Goal: Information Seeking & Learning: Check status

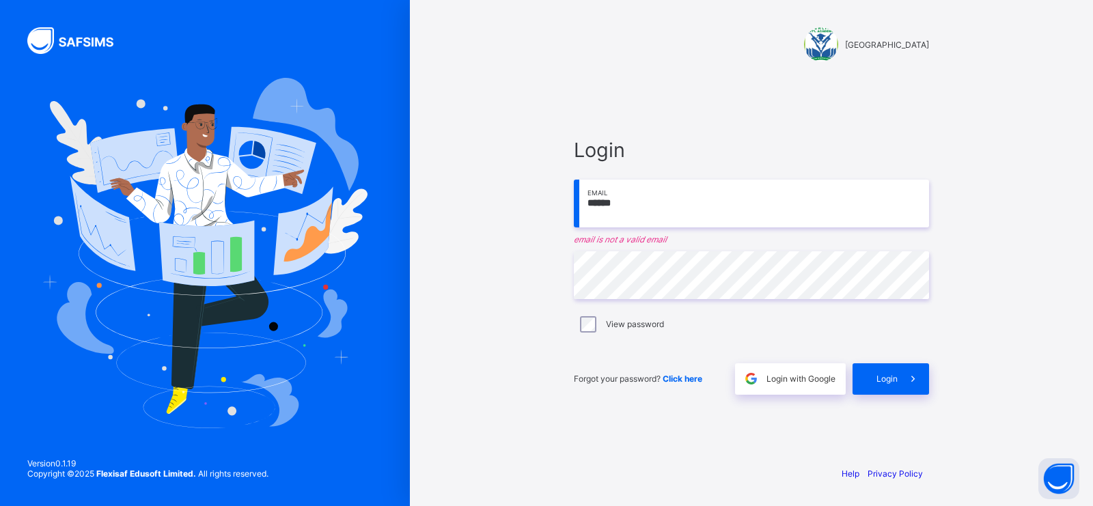
type input "**********"
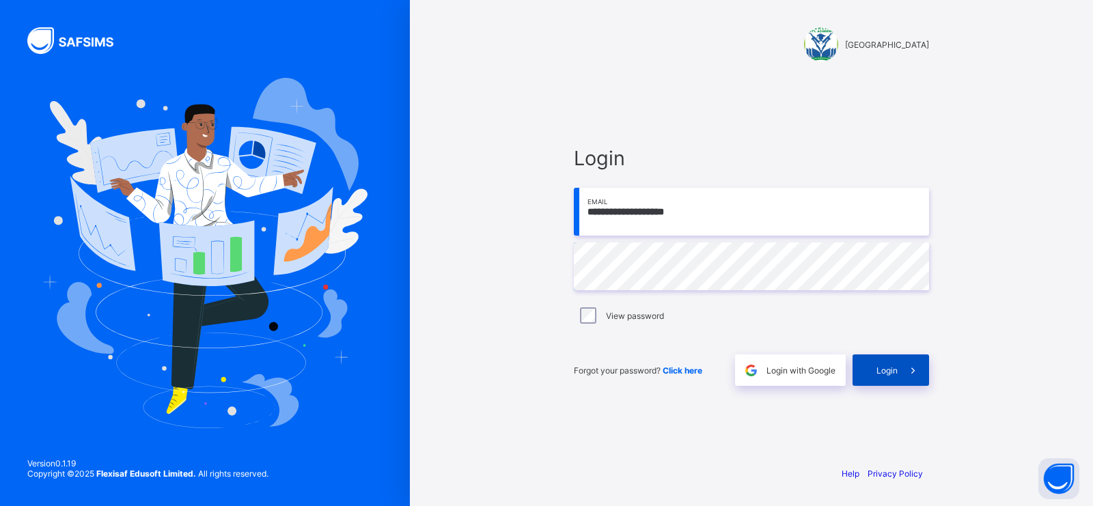
click at [860, 369] on div "Login" at bounding box center [891, 370] width 77 height 31
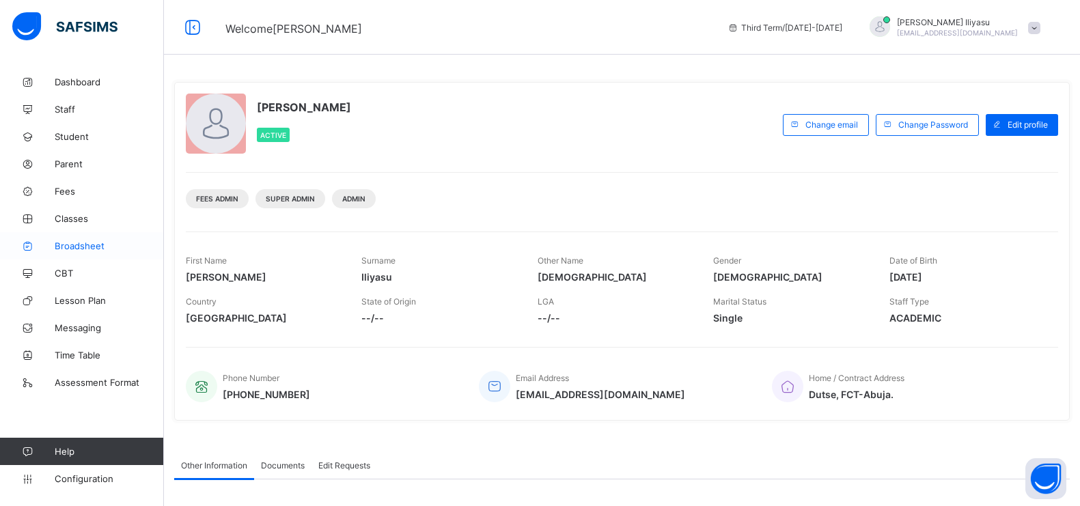
click at [94, 244] on span "Broadsheet" at bounding box center [109, 246] width 109 height 11
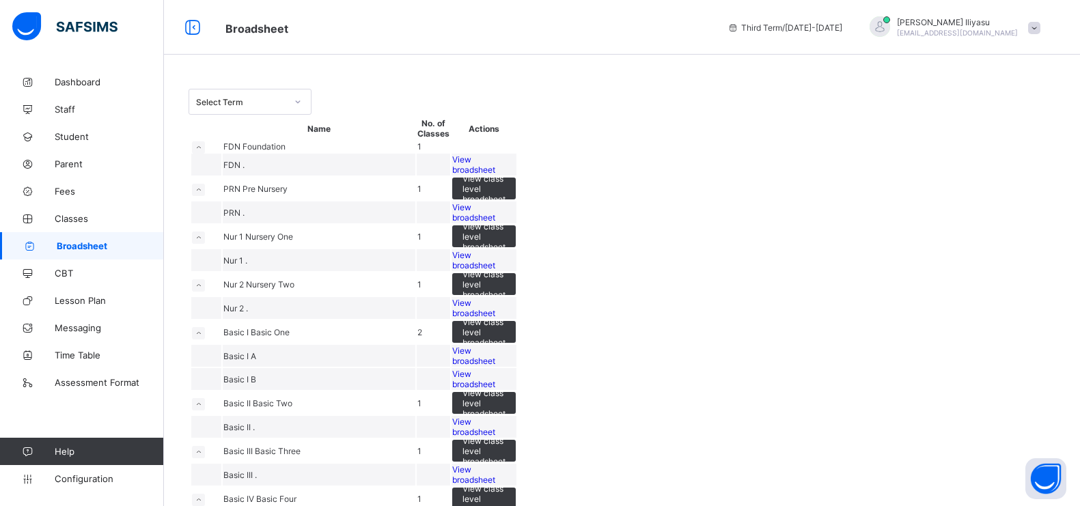
scroll to position [412, 0]
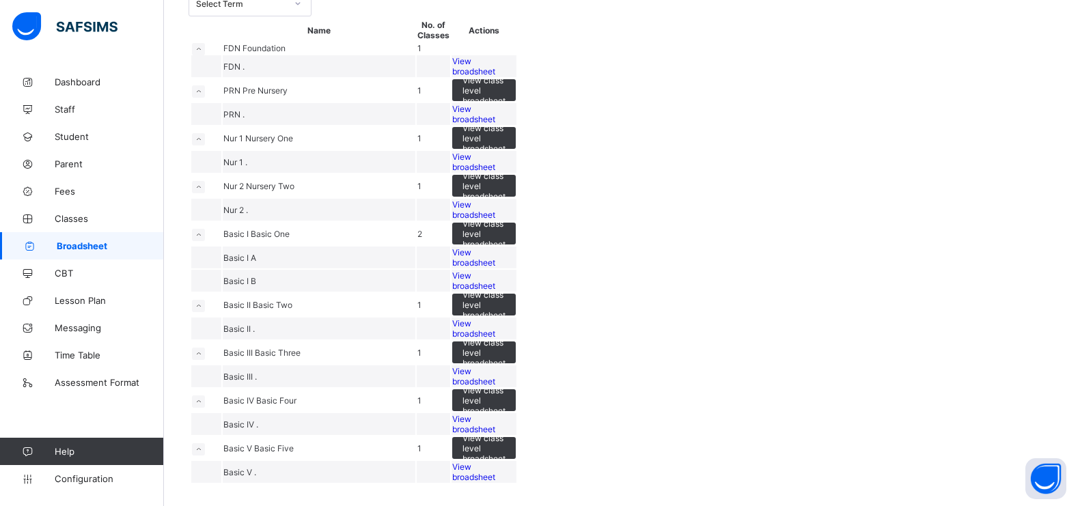
click at [516, 462] on div "View broadsheet" at bounding box center [484, 472] width 64 height 21
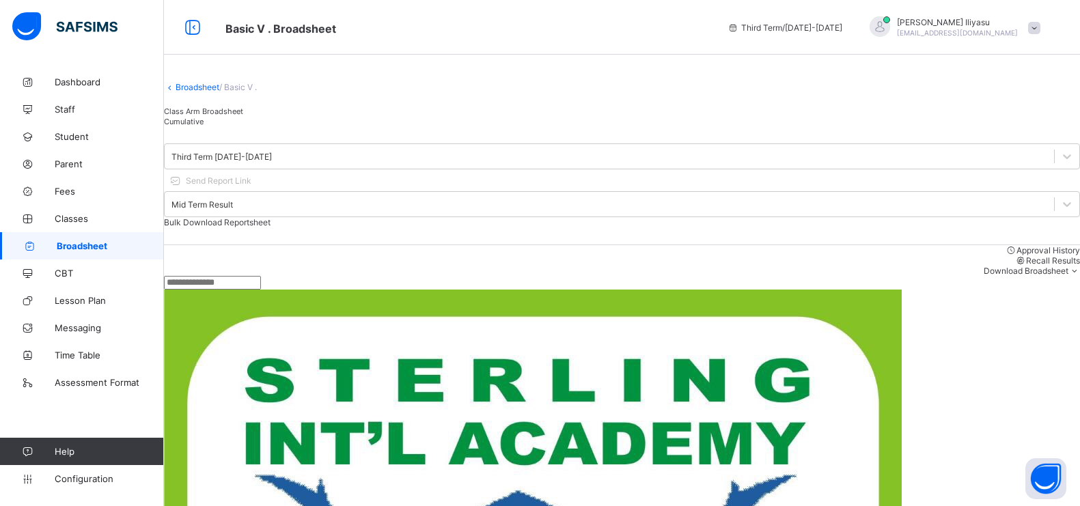
click at [924, 186] on div "Third Term 2024-2025 Send Report Link Mid Term Result Bulk Download Reportsheet" at bounding box center [622, 185] width 916 height 119
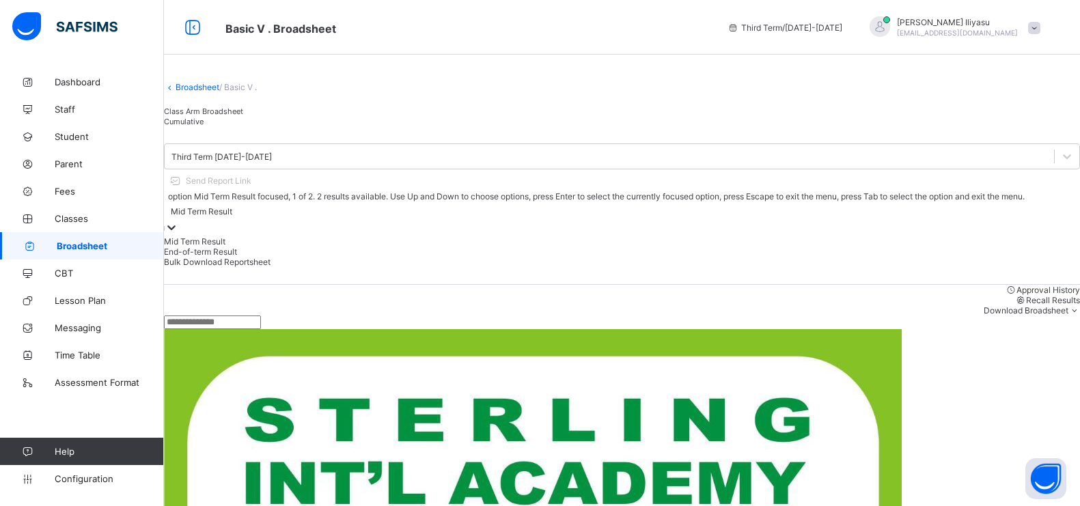
click at [178, 221] on div at bounding box center [172, 229] width 14 height 16
click at [892, 247] on div "End-of-term Result" at bounding box center [622, 252] width 916 height 10
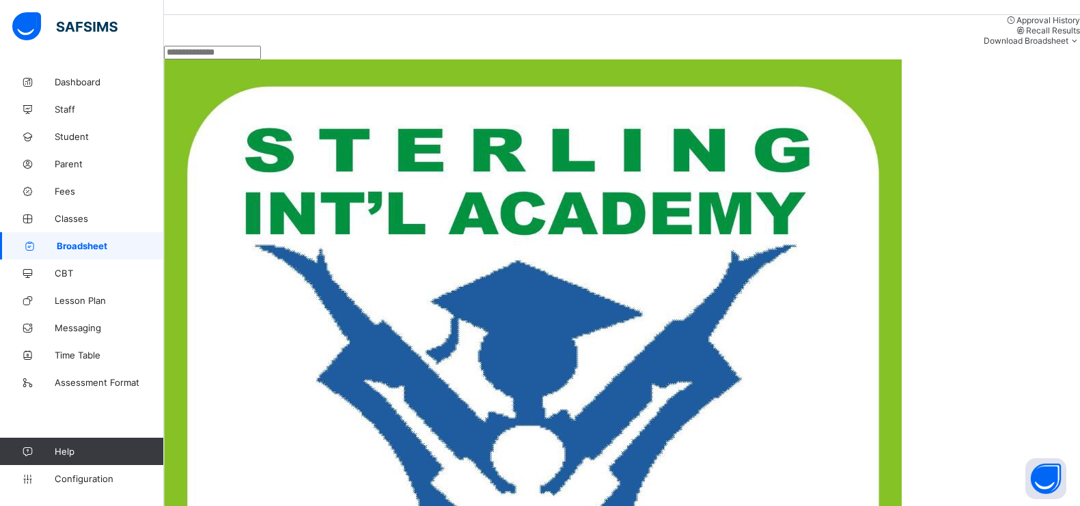
scroll to position [81, 0]
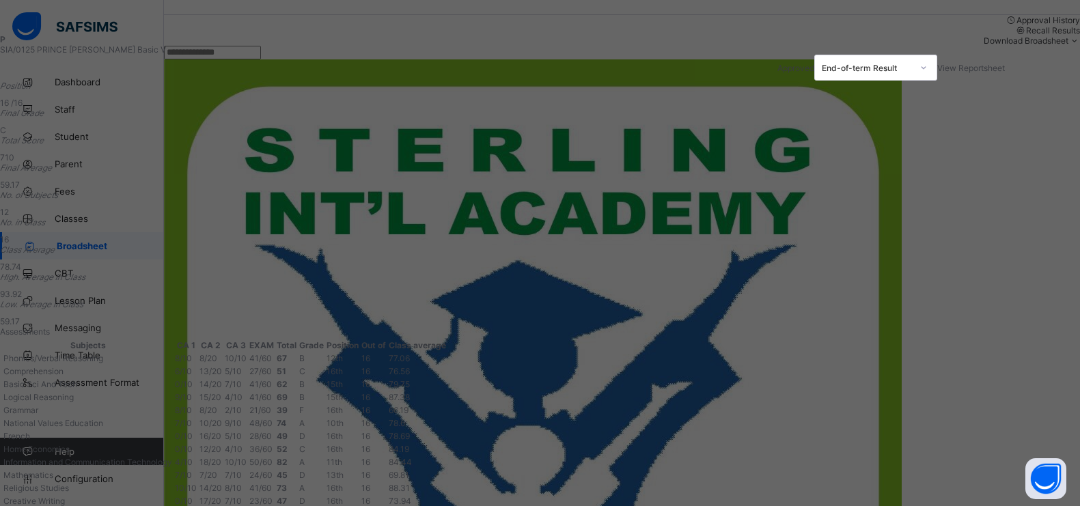
click at [938, 73] on div "View Reportsheet" at bounding box center [972, 68] width 68 height 10
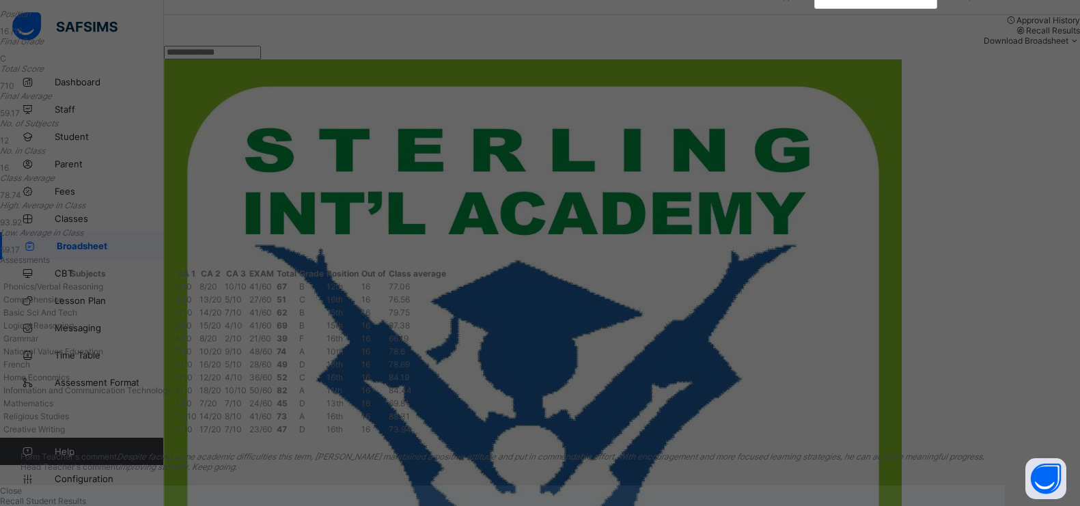
scroll to position [336, 0]
click at [767, 486] on div "Close" at bounding box center [502, 491] width 1005 height 10
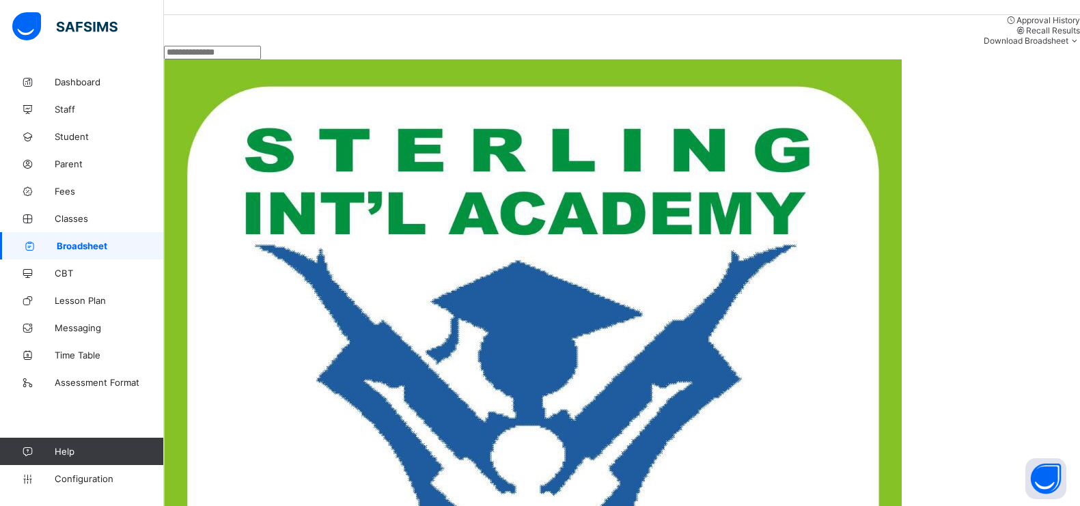
click at [109, 253] on link "Broadsheet" at bounding box center [82, 245] width 164 height 27
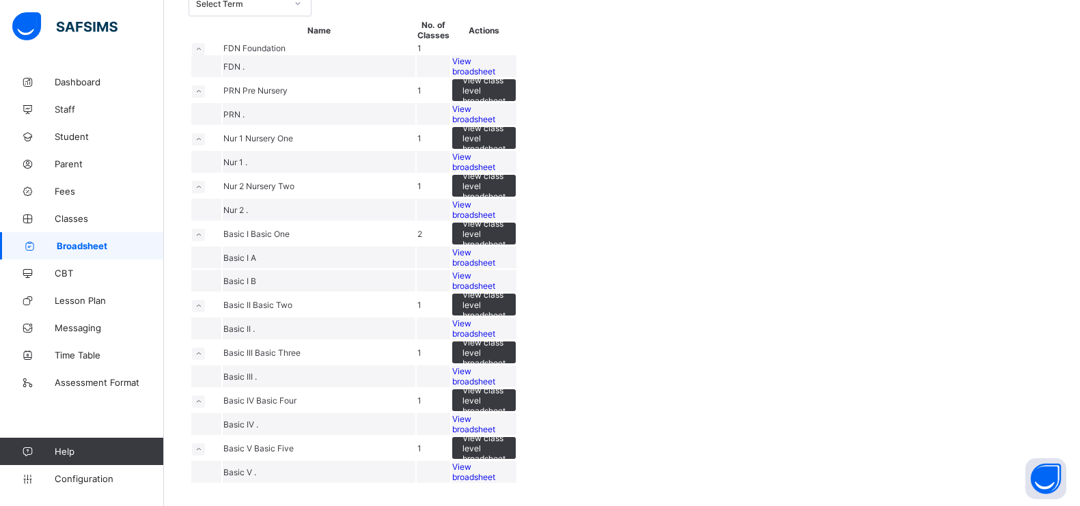
scroll to position [210, 0]
click at [516, 268] on div "View broadsheet" at bounding box center [484, 257] width 64 height 21
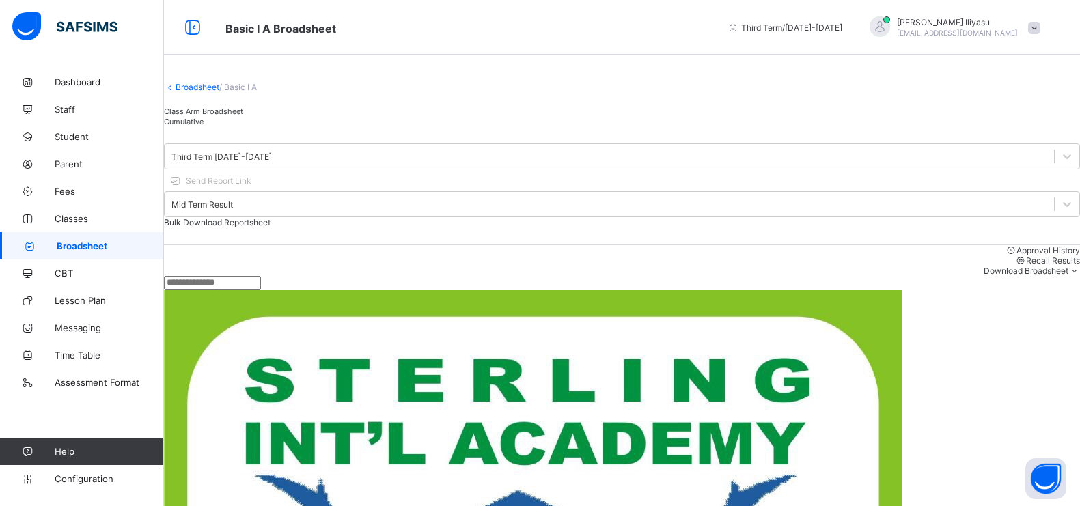
click at [176, 92] on icon at bounding box center [170, 87] width 12 height 10
click at [207, 92] on link "Broadsheet" at bounding box center [198, 87] width 44 height 10
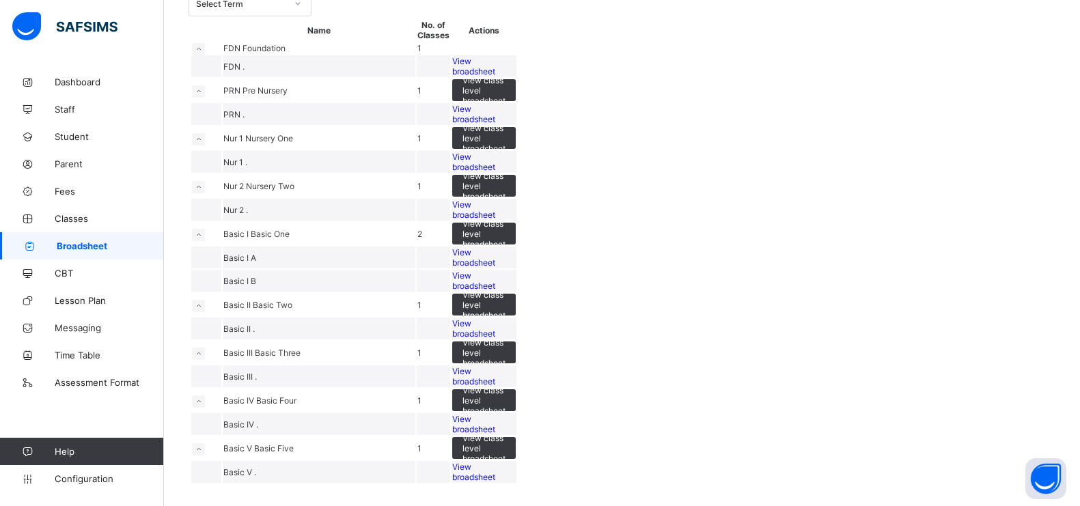
scroll to position [165, 0]
click at [516, 291] on div "View broadsheet" at bounding box center [484, 281] width 64 height 21
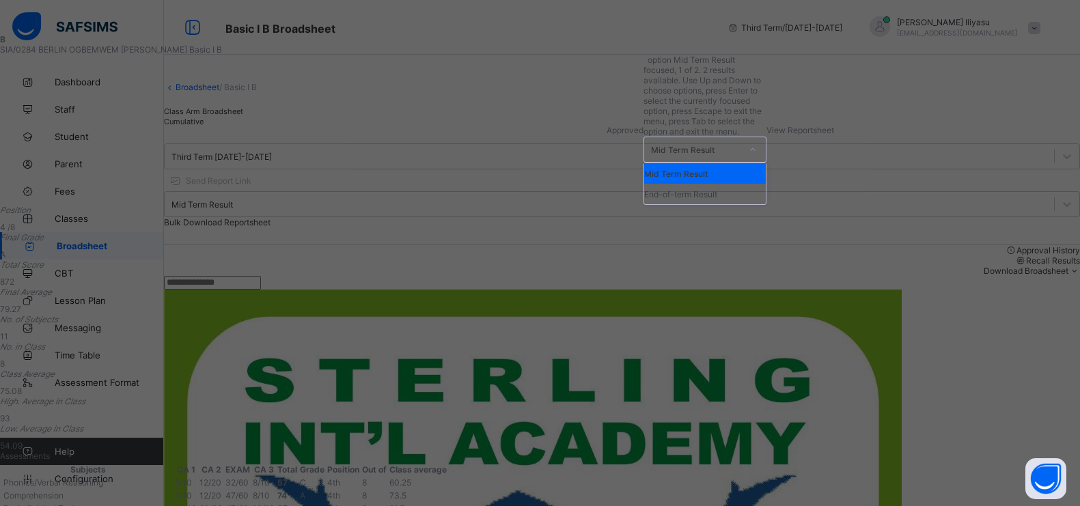
click at [765, 139] on div at bounding box center [753, 150] width 23 height 22
click at [744, 184] on div "End-of-term Result" at bounding box center [705, 194] width 122 height 21
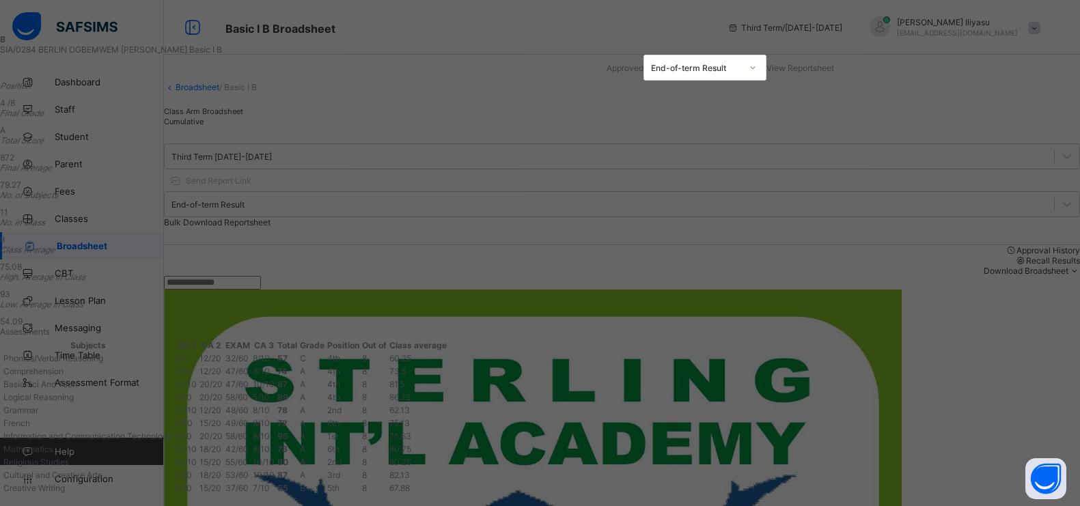
click at [834, 73] on div "View Reportsheet" at bounding box center [801, 68] width 68 height 10
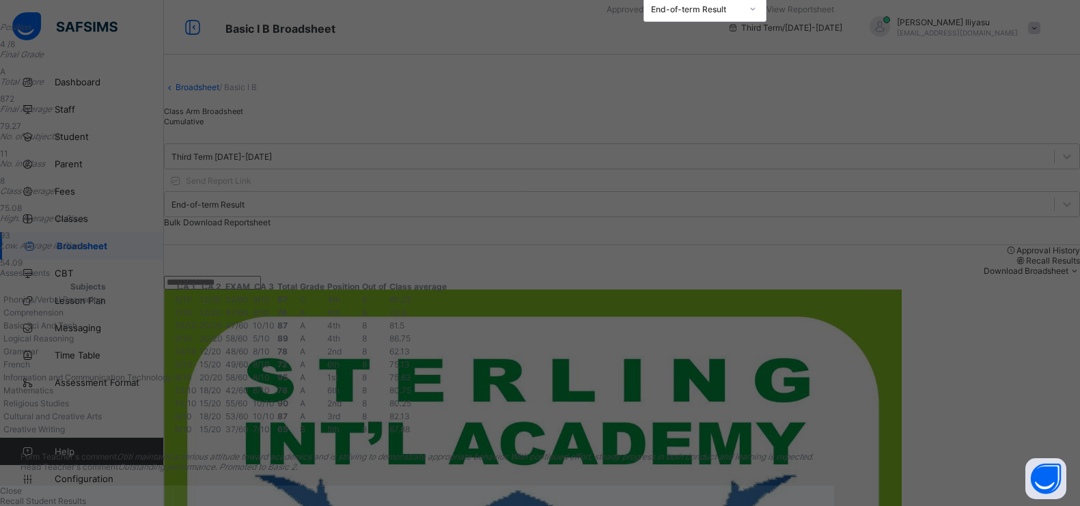
click at [22, 486] on span "Close" at bounding box center [11, 491] width 22 height 10
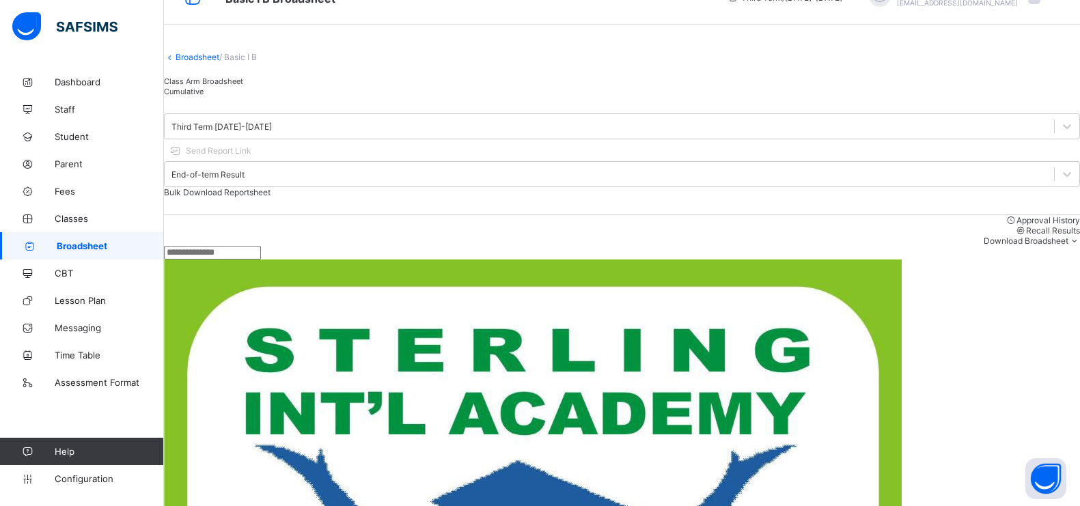
scroll to position [31, 0]
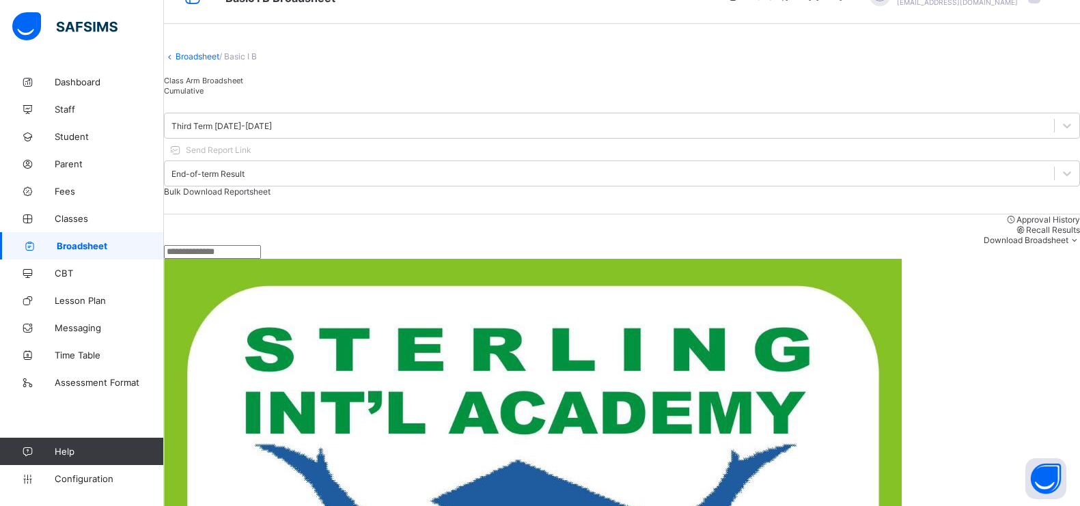
click at [362, 255] on div at bounding box center [622, 252] width 916 height 14
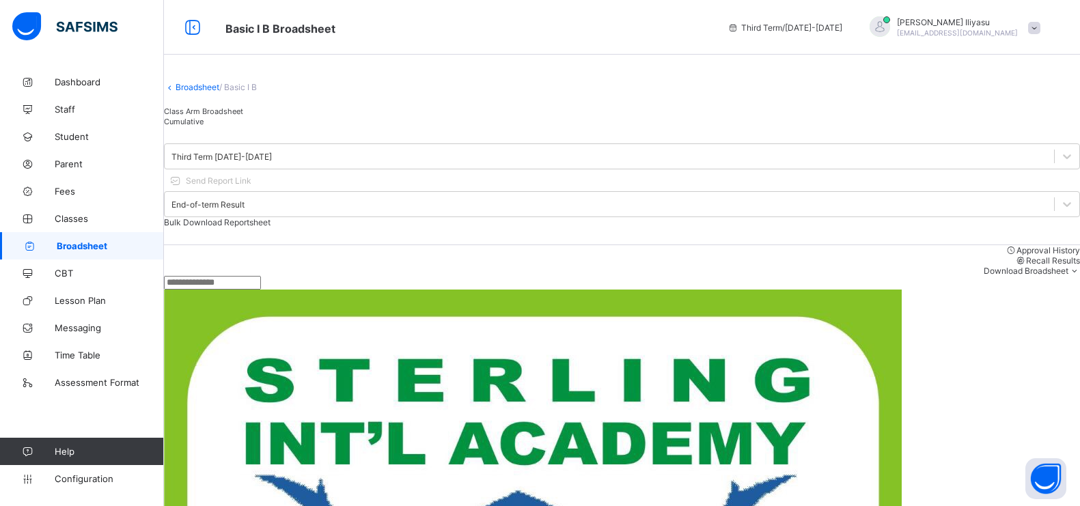
click at [131, 246] on span "Broadsheet" at bounding box center [110, 246] width 107 height 11
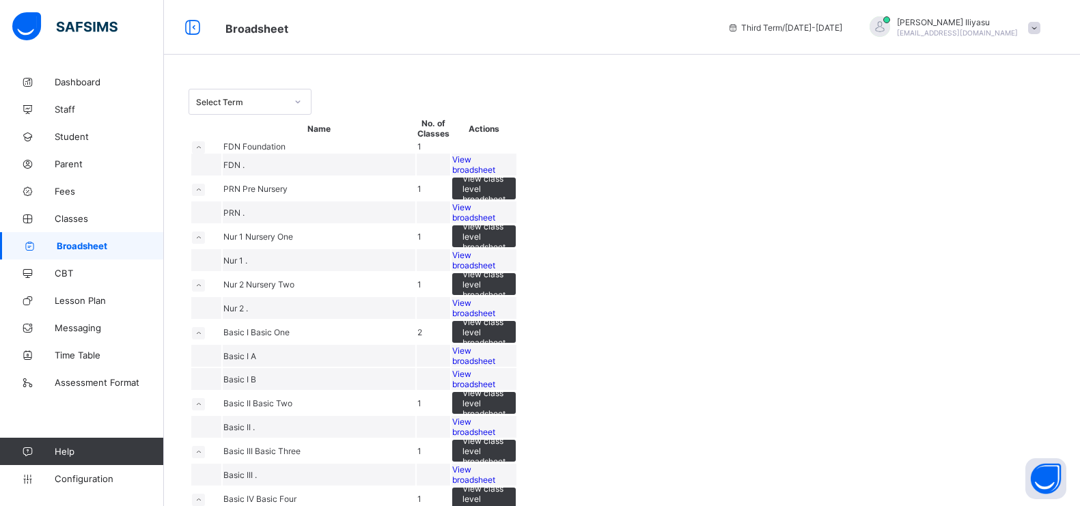
click at [495, 223] on span "View broadsheet" at bounding box center [473, 212] width 43 height 21
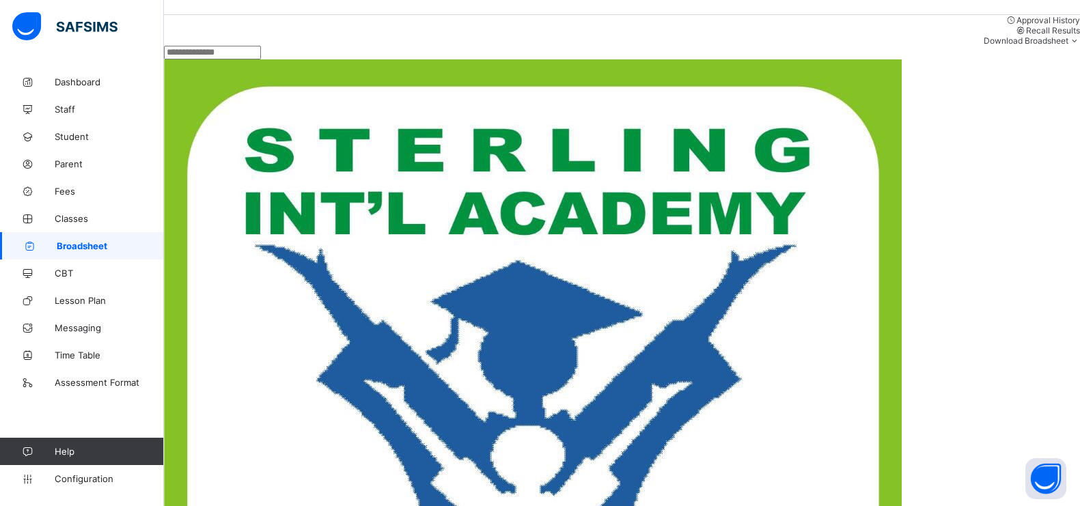
scroll to position [110, 0]
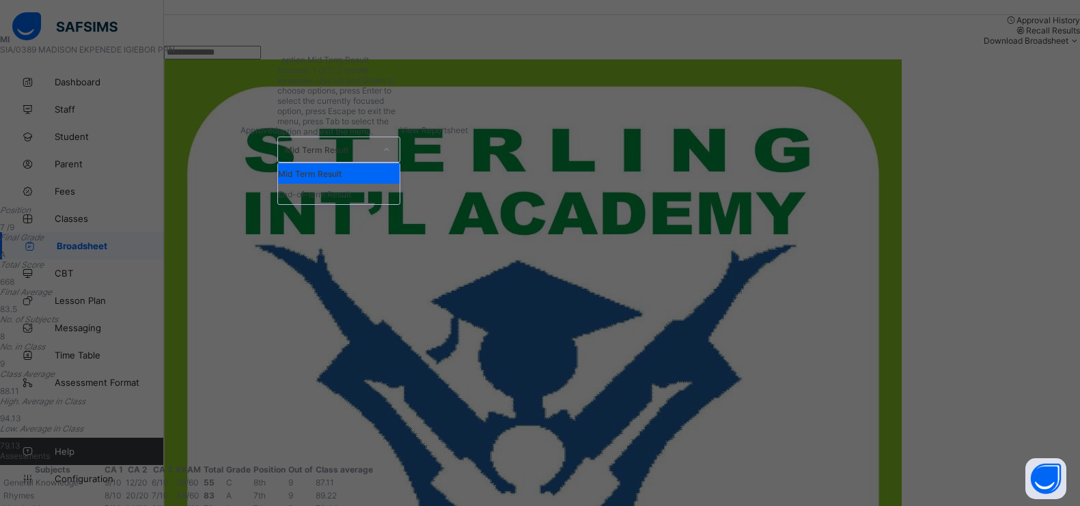
click at [375, 145] on div "Mid Term Result" at bounding box center [330, 150] width 90 height 10
click at [400, 184] on div "End-of-term Result" at bounding box center [339, 194] width 122 height 21
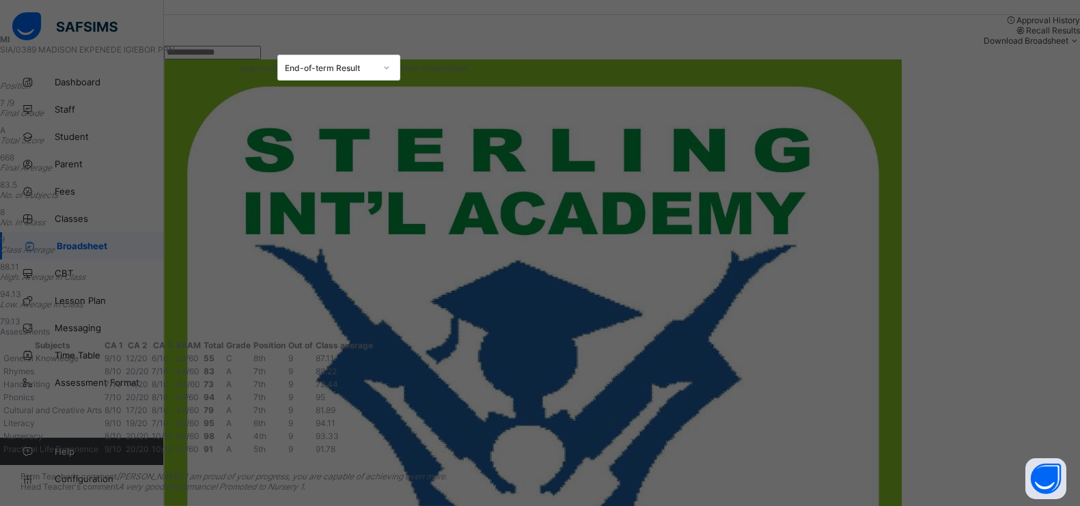
click at [468, 67] on span "View Reportsheet" at bounding box center [434, 68] width 68 height 10
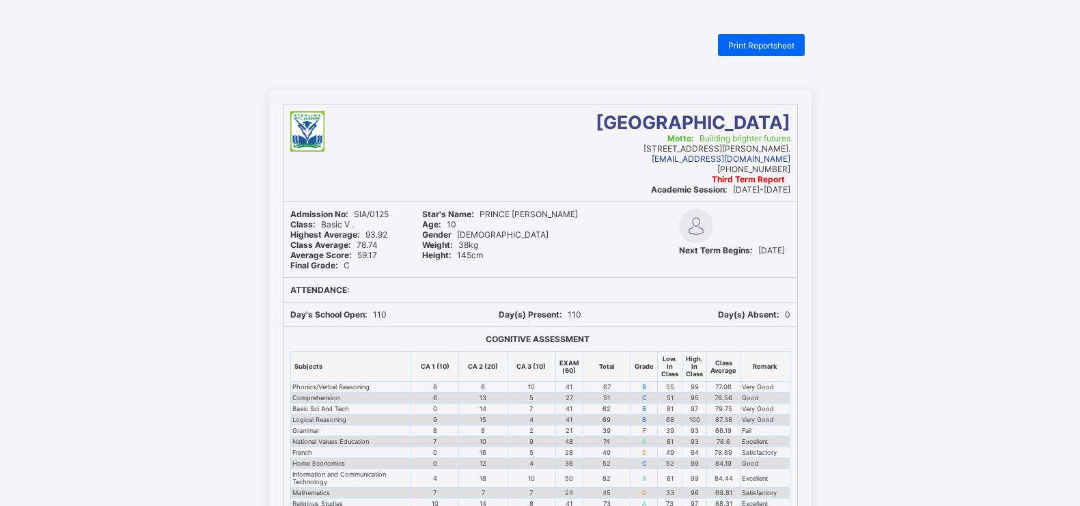
click at [761, 56] on div "Print Reportsheet [GEOGRAPHIC_DATA] Motto: Building brighter futures [STREET_AD…" at bounding box center [540, 441] width 1080 height 815
click at [765, 40] on div "Print Reportsheet" at bounding box center [761, 45] width 87 height 22
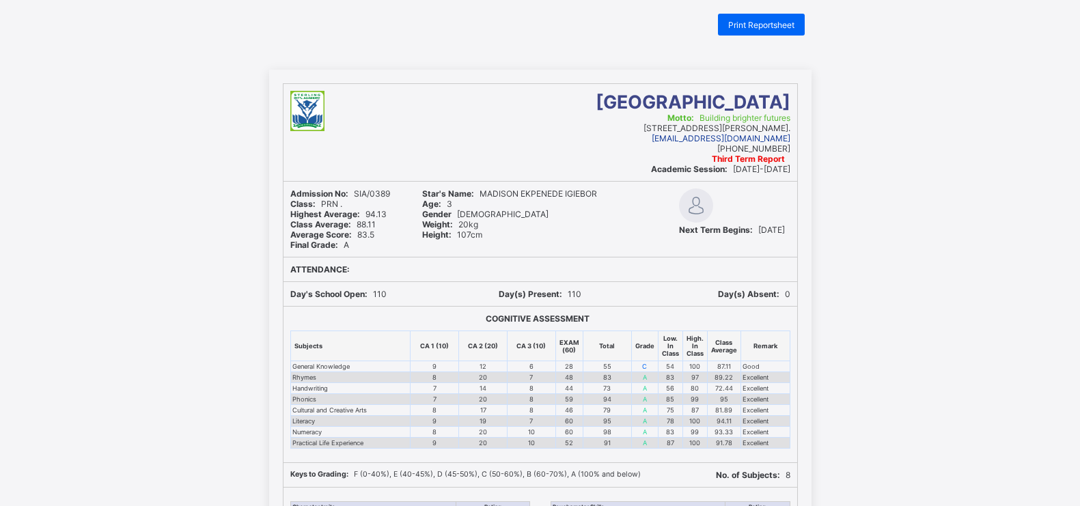
scroll to position [20, 0]
click at [768, 27] on span "Print Reportsheet" at bounding box center [762, 26] width 66 height 10
